Goal: Task Accomplishment & Management: Manage account settings

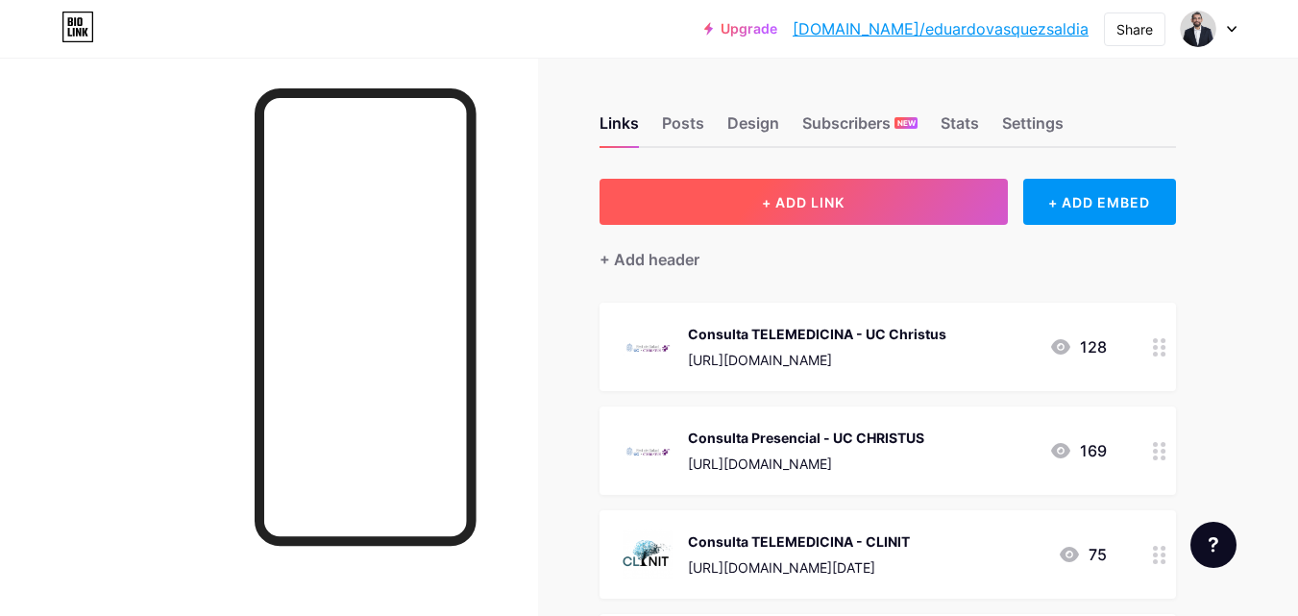
click at [827, 203] on span "+ ADD LINK" at bounding box center [803, 202] width 83 height 16
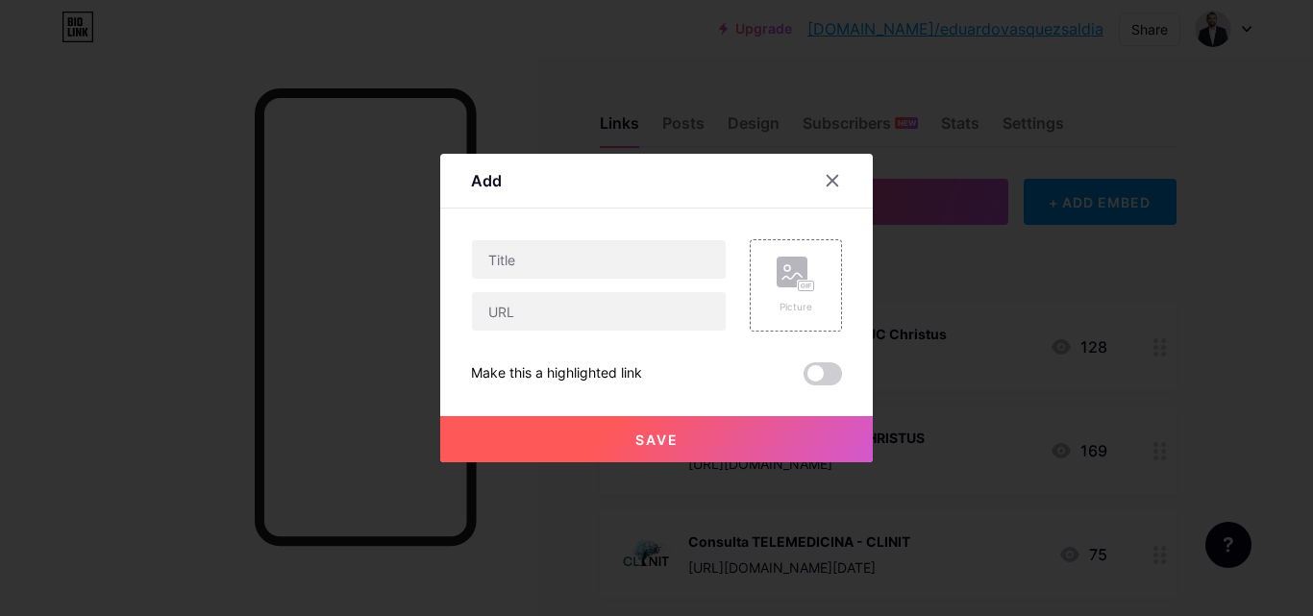
click at [829, 372] on span at bounding box center [822, 373] width 38 height 23
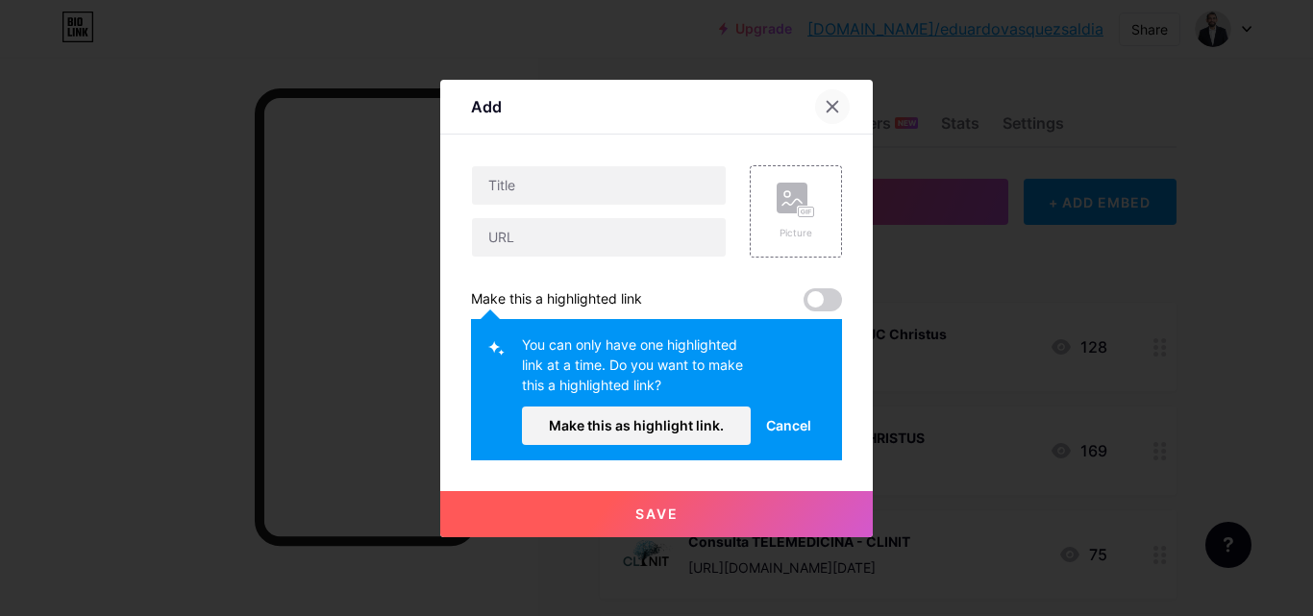
click at [834, 112] on div at bounding box center [832, 106] width 35 height 35
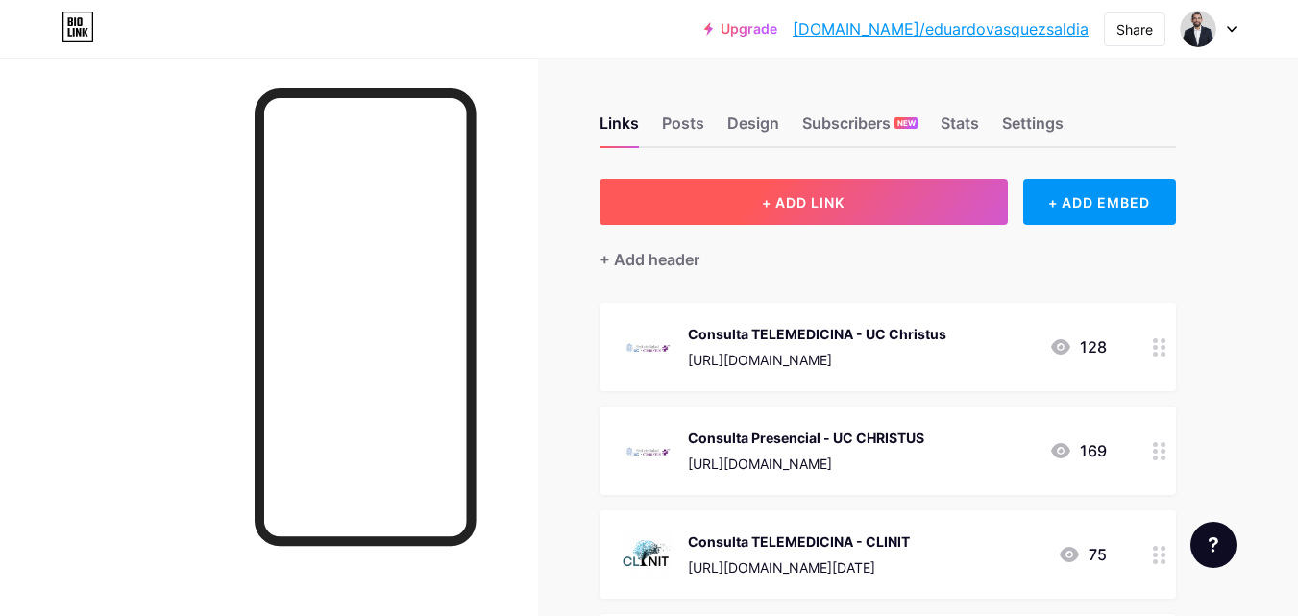
click at [837, 186] on button "+ ADD LINK" at bounding box center [804, 202] width 408 height 46
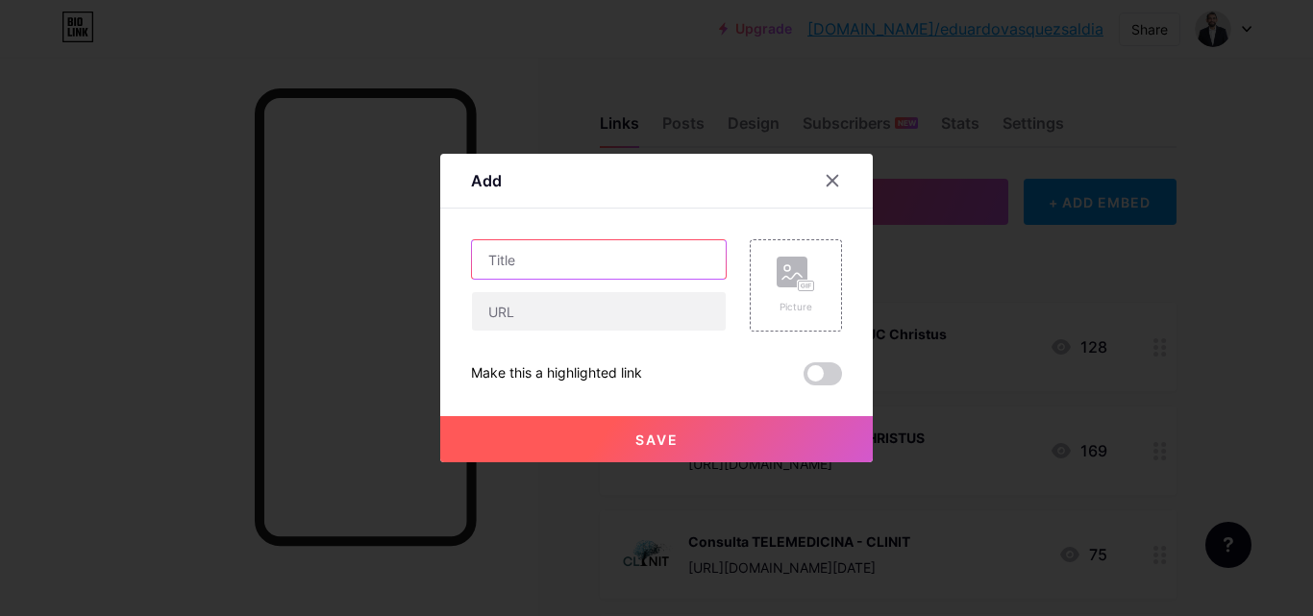
click at [533, 263] on input "text" at bounding box center [599, 259] width 254 height 38
type input "Dreamy Intagram"
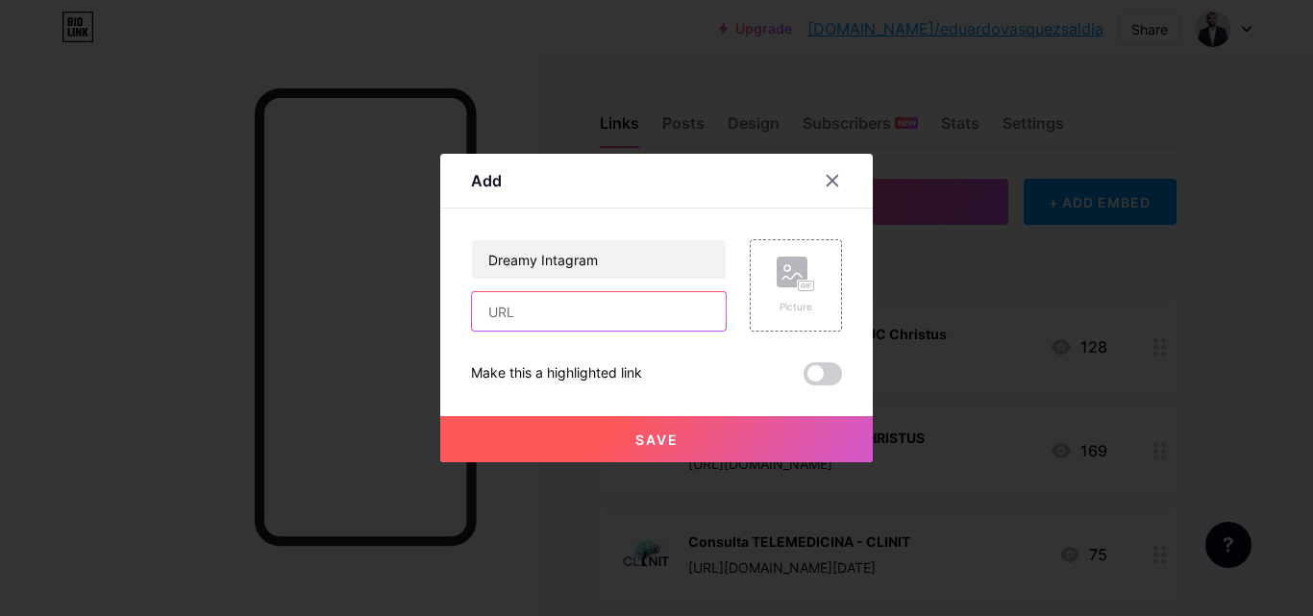
click at [522, 308] on input "text" at bounding box center [599, 311] width 254 height 38
type input "[URL][DOMAIN_NAME]"
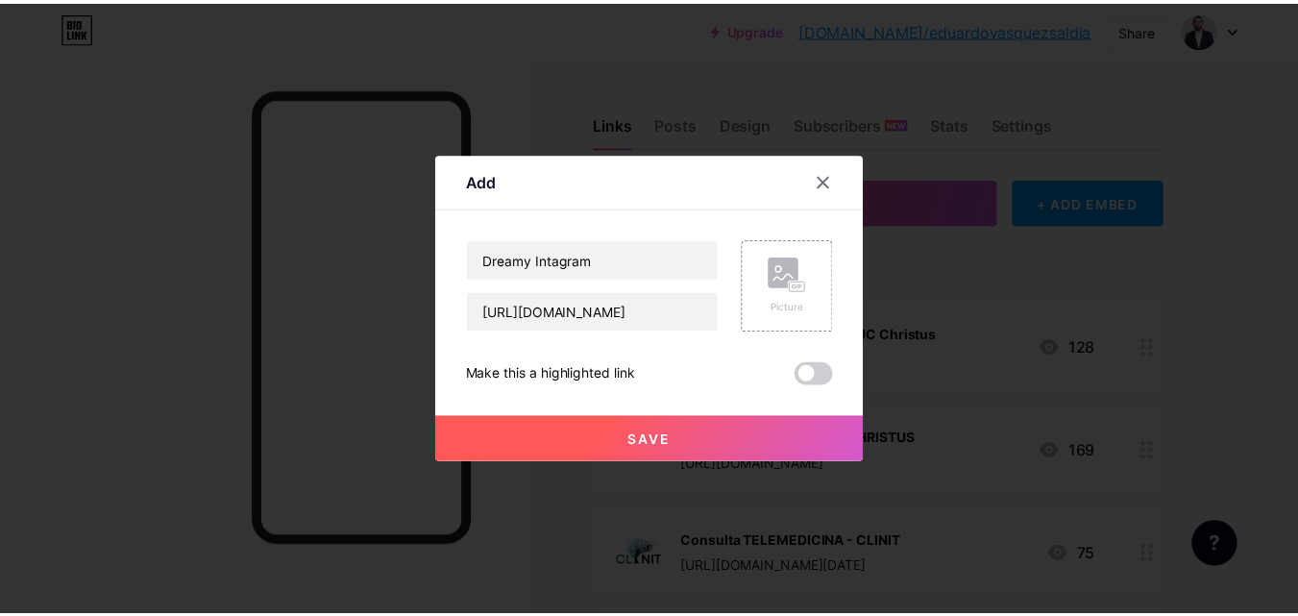
scroll to position [0, 0]
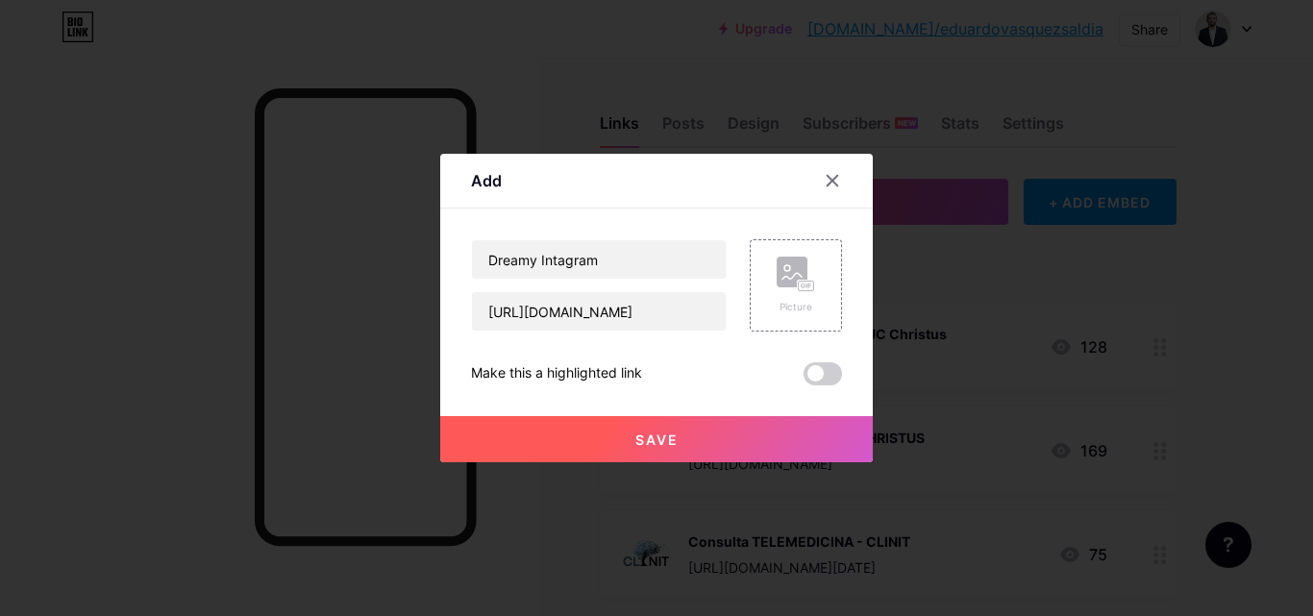
click at [649, 437] on span "Save" at bounding box center [656, 439] width 43 height 16
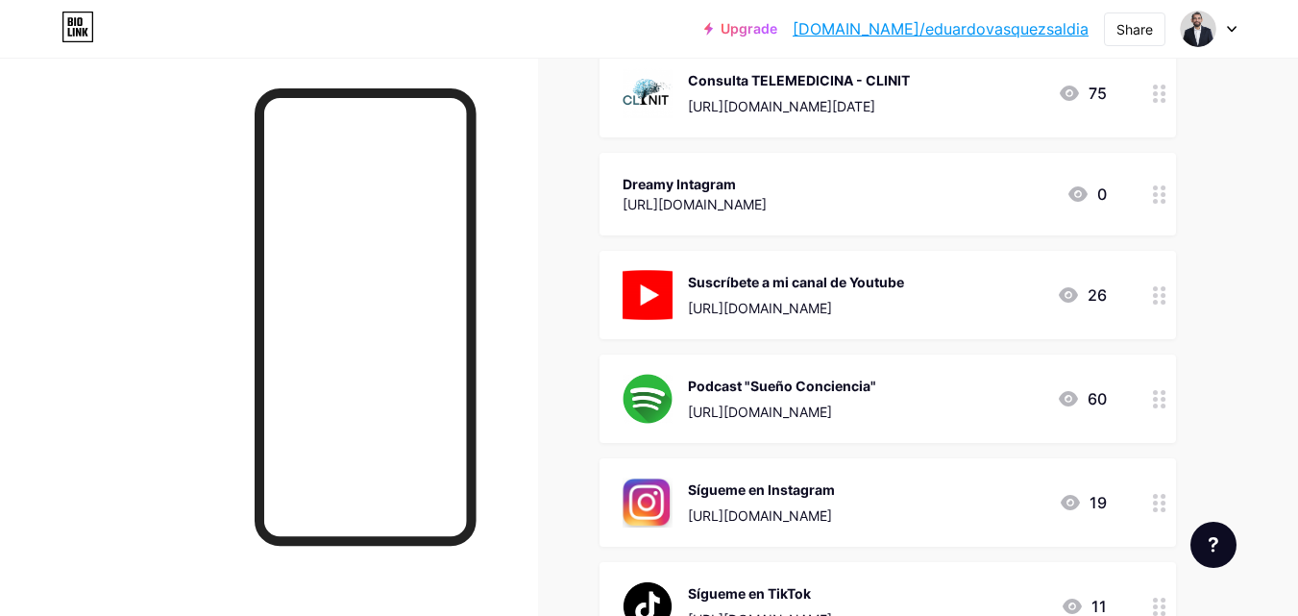
scroll to position [457, 0]
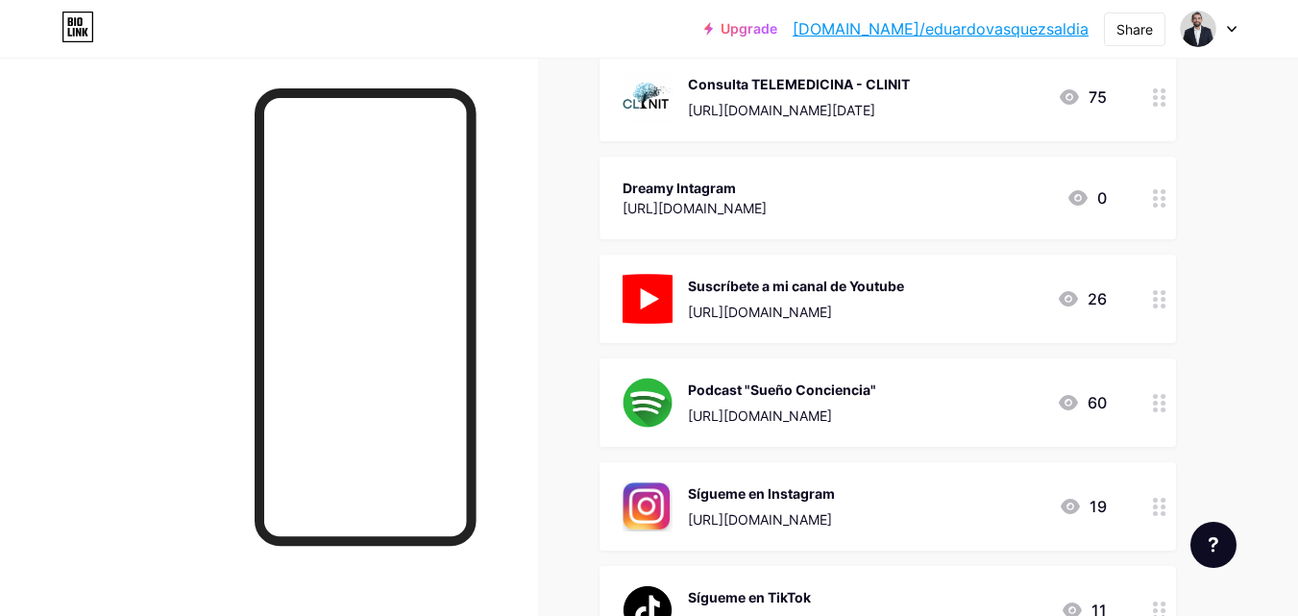
click at [1014, 195] on div "Dreamy Intagram [URL][DOMAIN_NAME] 0" at bounding box center [865, 198] width 484 height 44
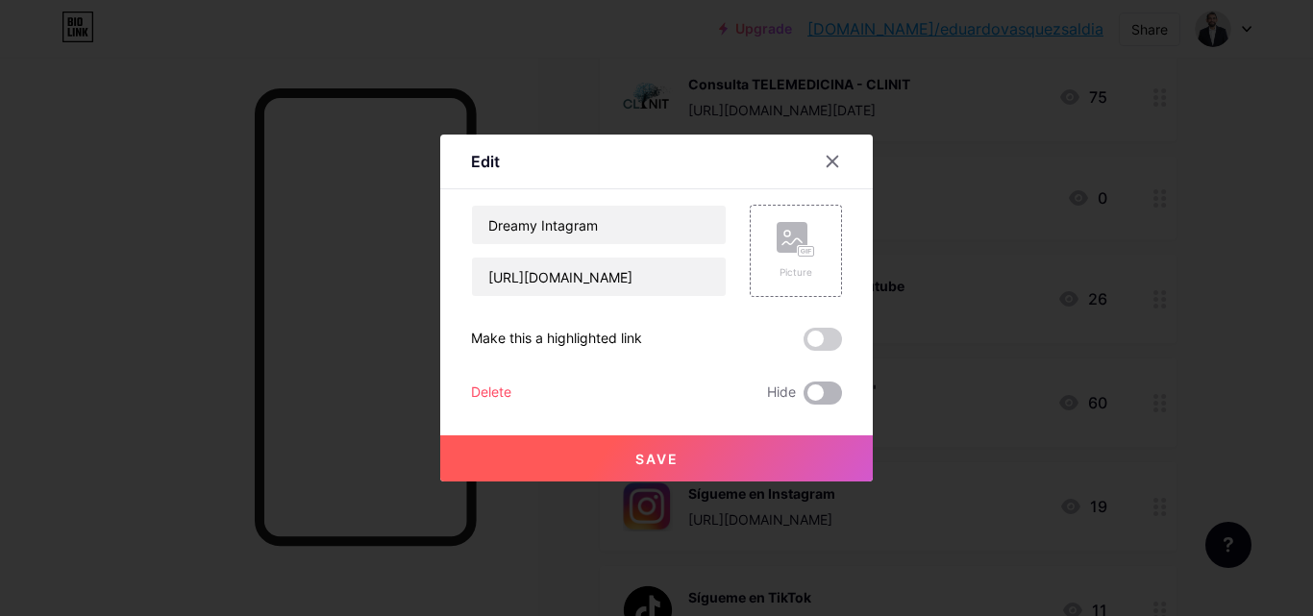
click at [830, 391] on span at bounding box center [822, 392] width 38 height 23
click at [803, 398] on input "checkbox" at bounding box center [803, 398] width 0 height 0
click at [658, 456] on span "Save" at bounding box center [656, 459] width 43 height 16
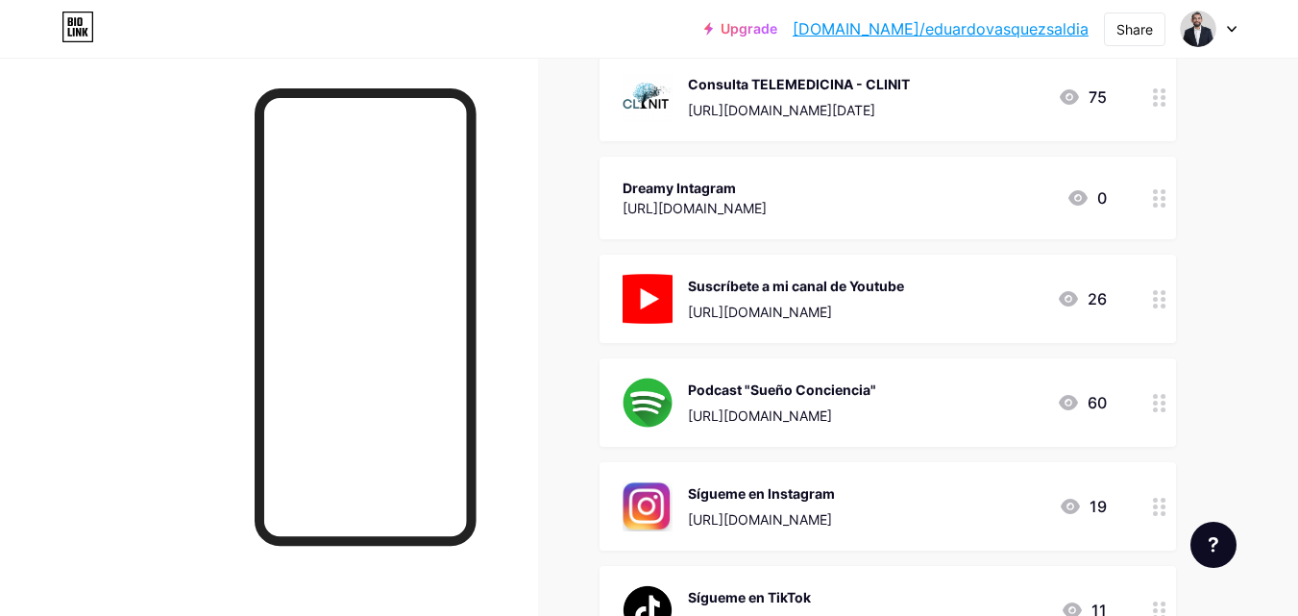
click at [1163, 203] on circle at bounding box center [1163, 205] width 5 height 5
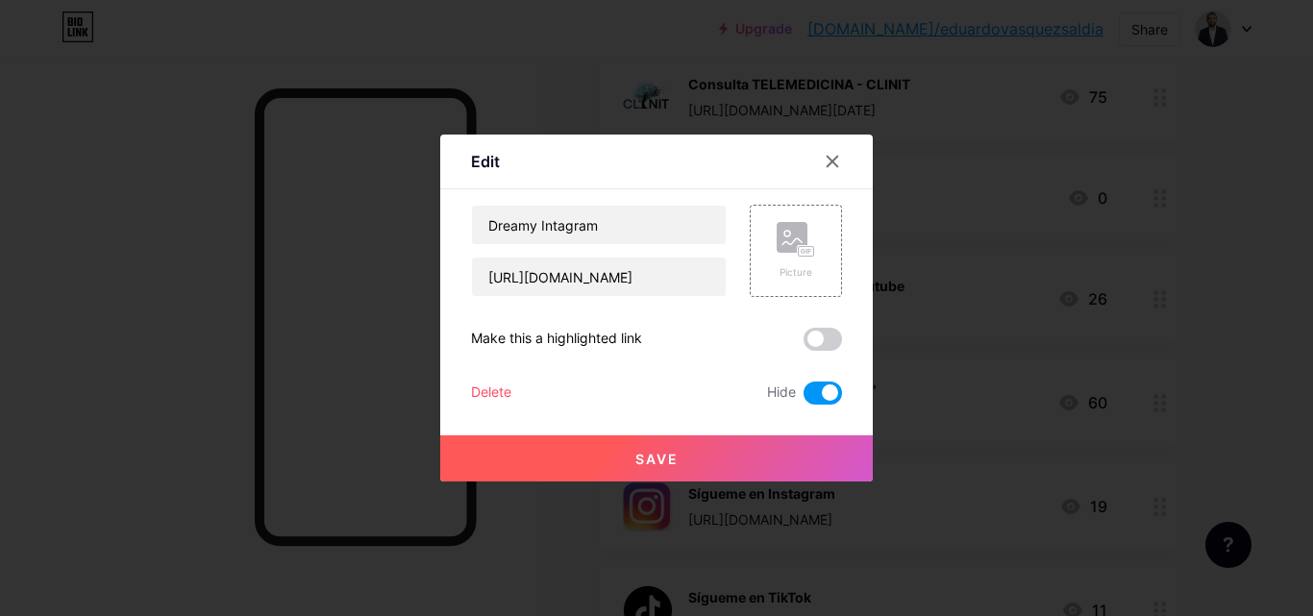
click at [492, 395] on div "Delete" at bounding box center [491, 392] width 40 height 23
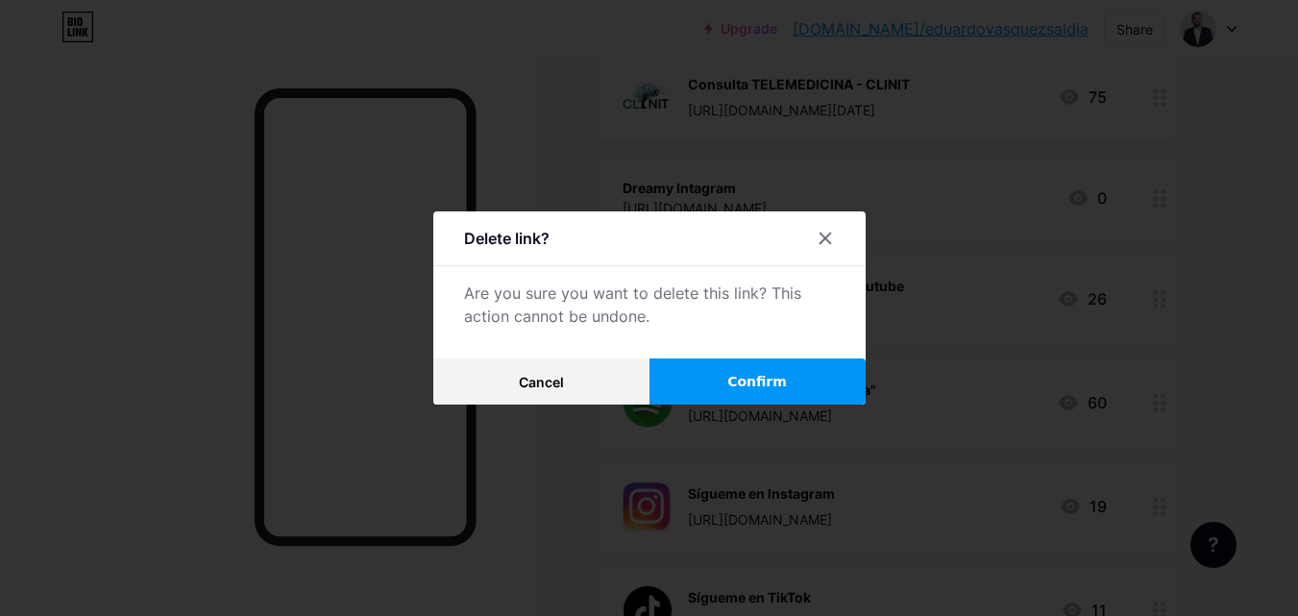
click at [698, 373] on button "Confirm" at bounding box center [758, 381] width 216 height 46
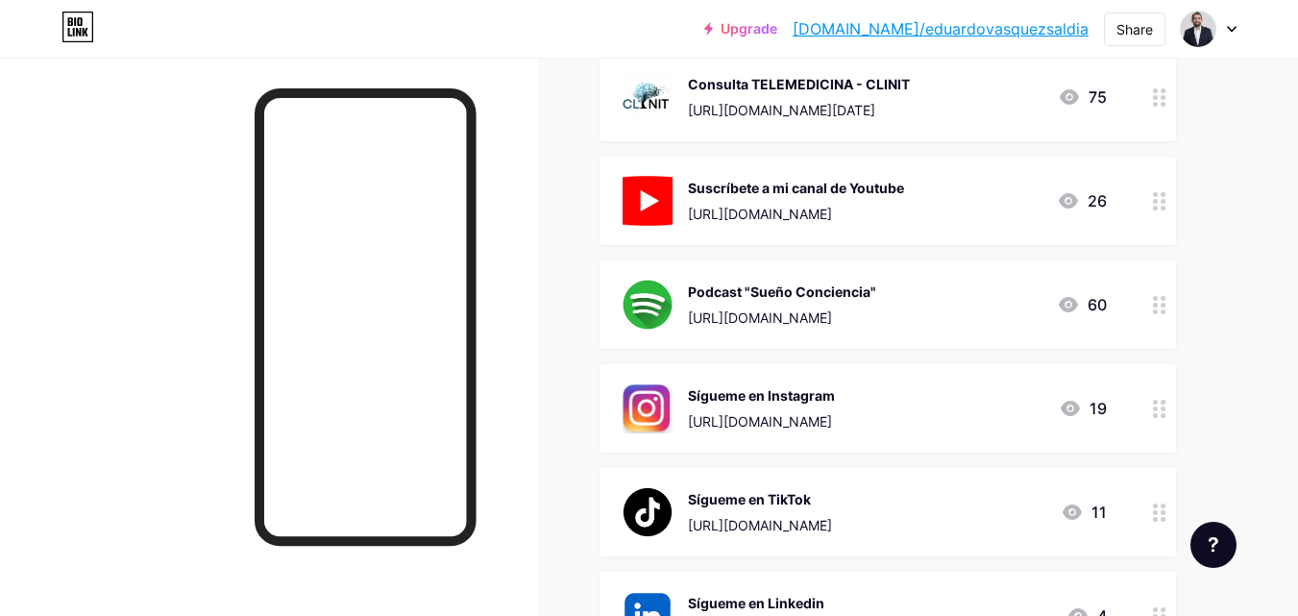
scroll to position [135, 0]
